Goal: Information Seeking & Learning: Learn about a topic

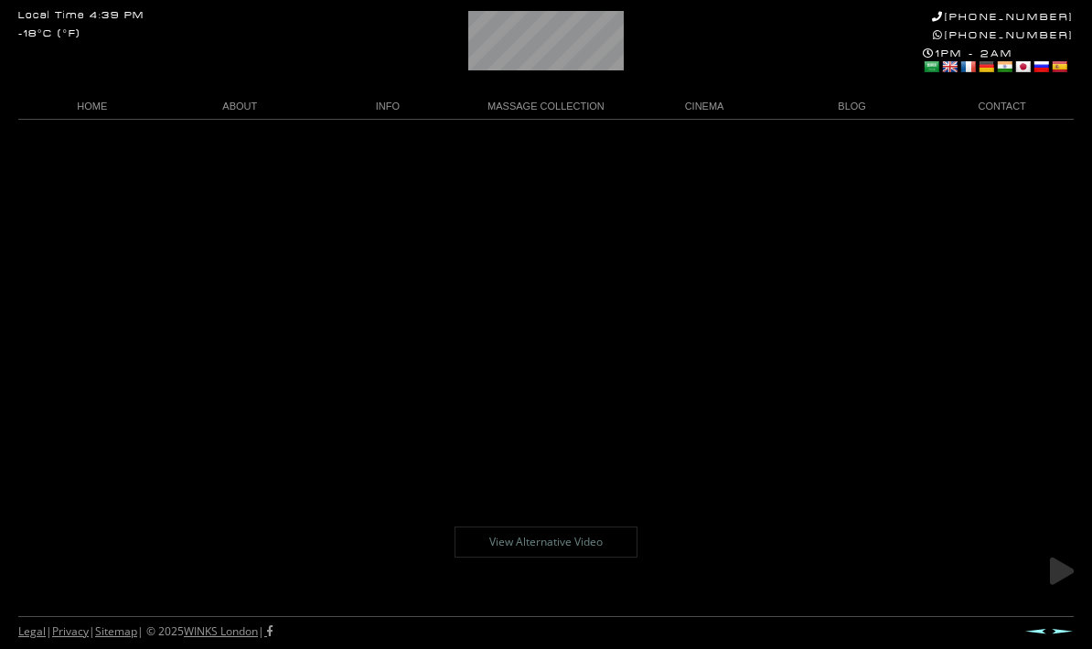
click at [1063, 569] on link at bounding box center [1062, 572] width 46 height 46
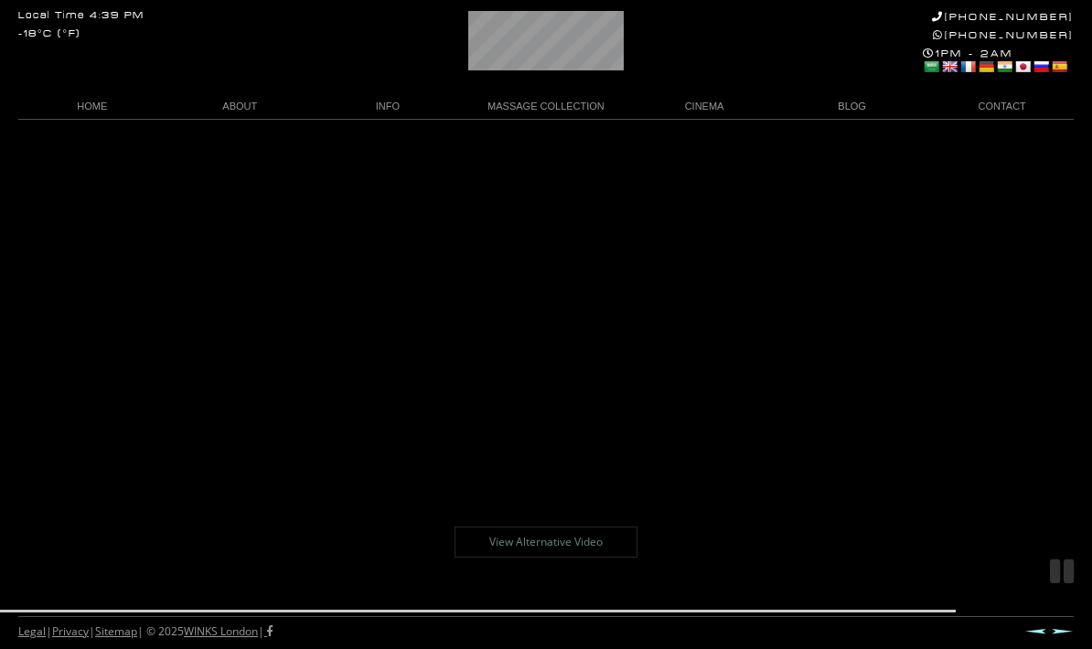
click at [836, 106] on link "BLOG" at bounding box center [852, 106] width 148 height 25
click at [837, 112] on link "BLOG" at bounding box center [852, 106] width 148 height 25
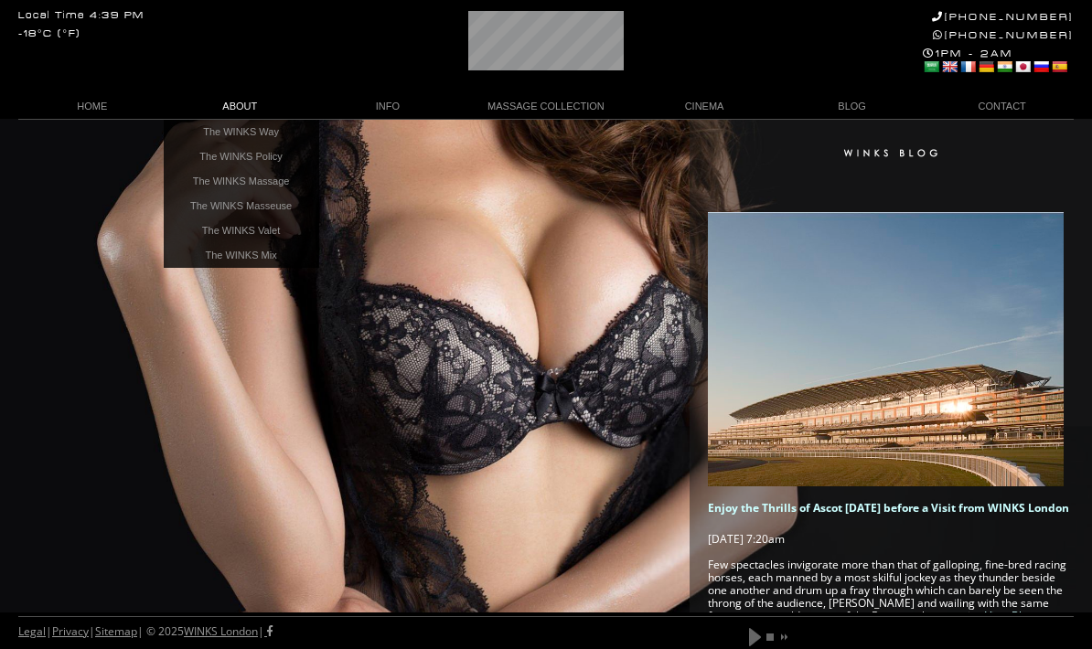
click at [203, 200] on link "The WINKS Masseuse" at bounding box center [241, 206] width 155 height 25
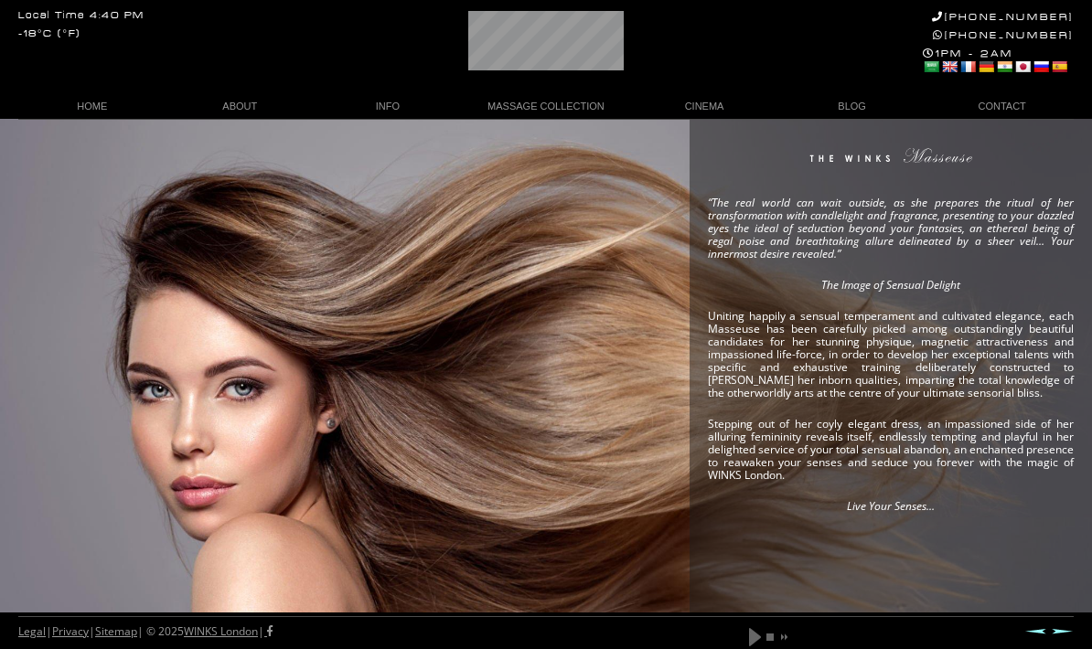
click at [756, 637] on link "play" at bounding box center [755, 637] width 16 height 22
click at [1044, 631] on link "Prev" at bounding box center [1035, 631] width 22 height 6
click at [1060, 625] on div "Legal | Privacy | Sitemap | © 2025 WINKS London | play pause stop next mute unm…" at bounding box center [545, 632] width 1055 height 33
